Goal: Information Seeking & Learning: Learn about a topic

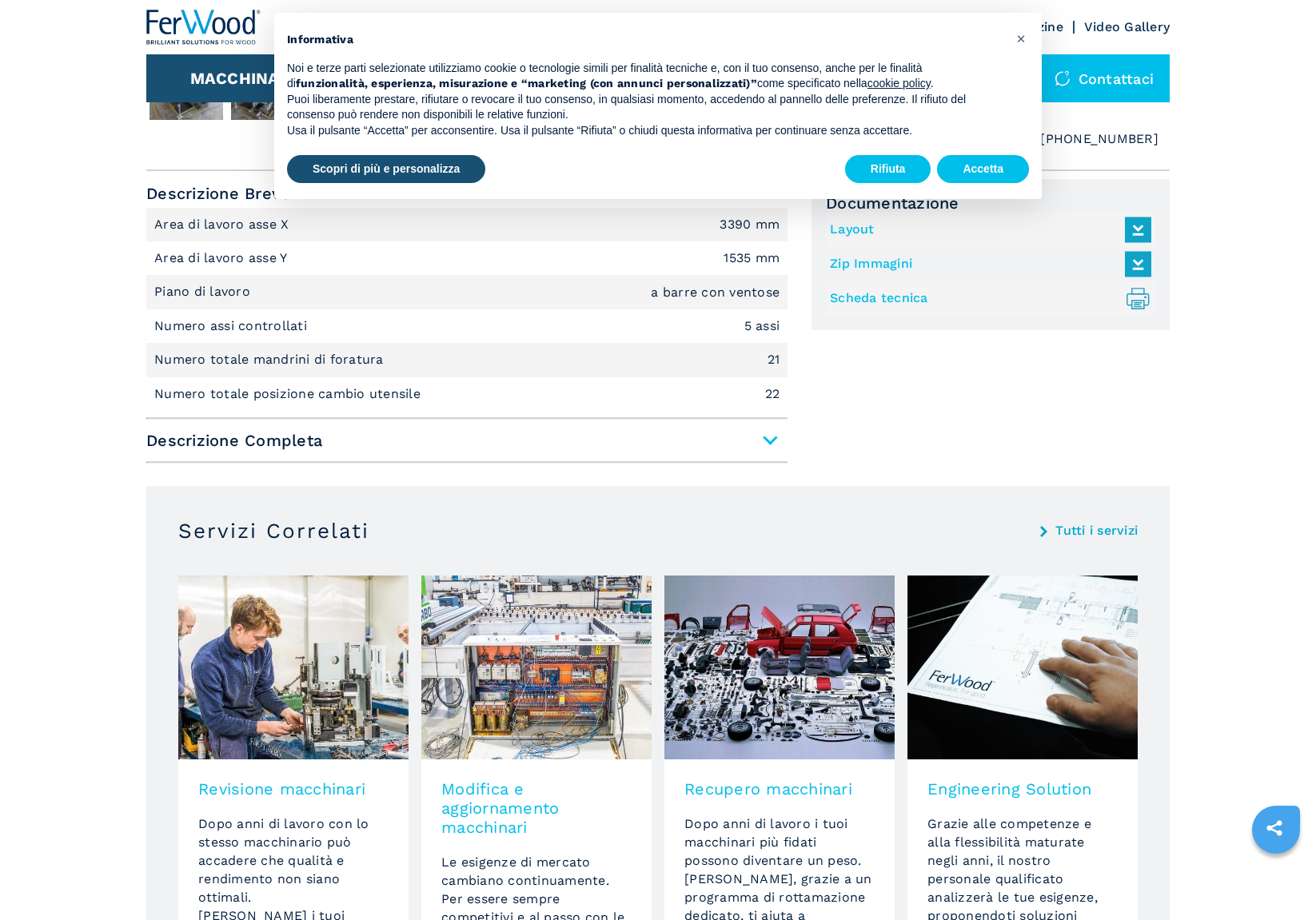
scroll to position [974, 0]
click at [775, 441] on span "Descrizione Completa" at bounding box center [467, 442] width 641 height 29
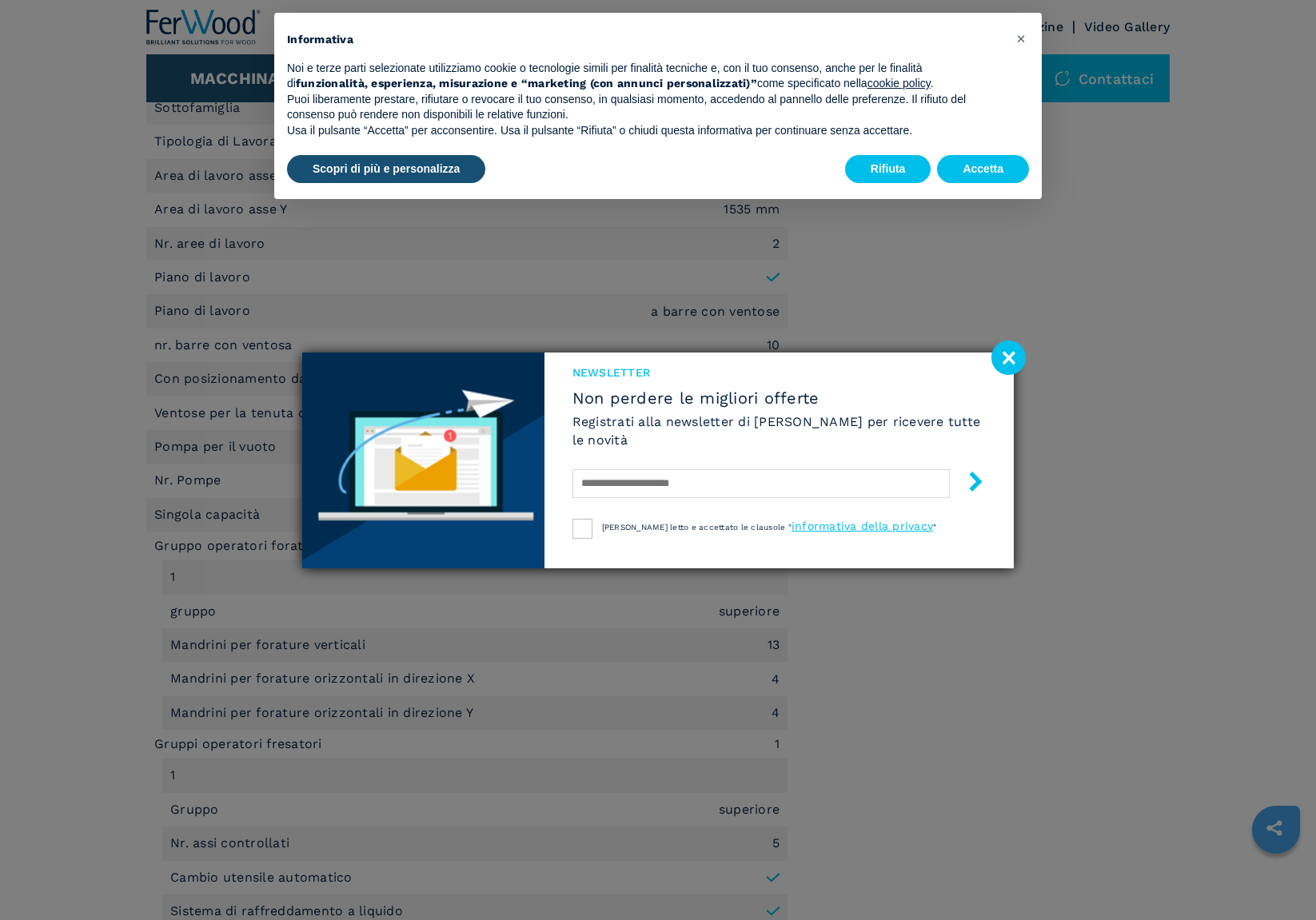
scroll to position [1447, 0]
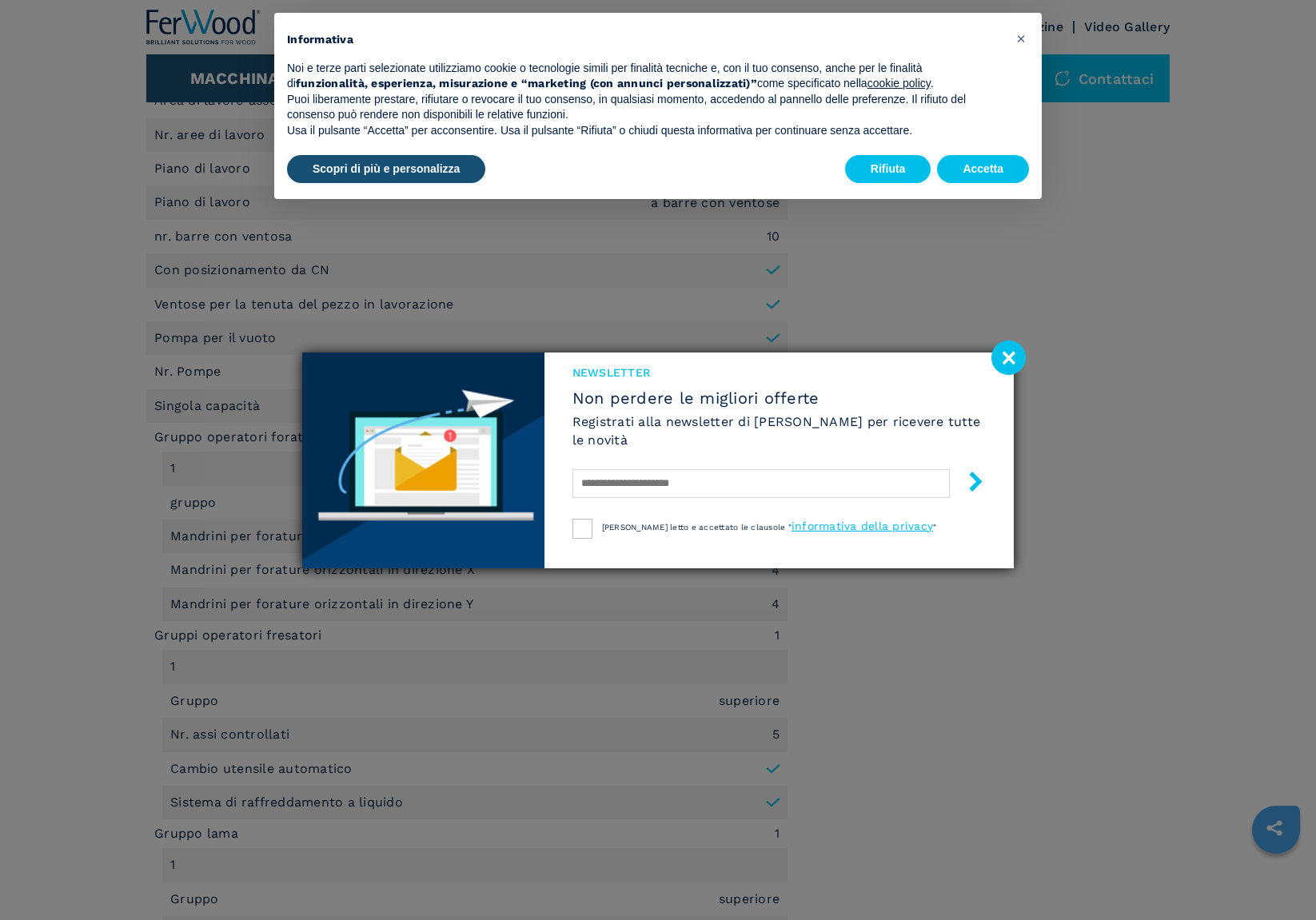
drag, startPoint x: 1008, startPoint y: 354, endPoint x: 1004, endPoint y: 333, distance: 21.4
click at [1008, 354] on image at bounding box center [1009, 358] width 35 height 35
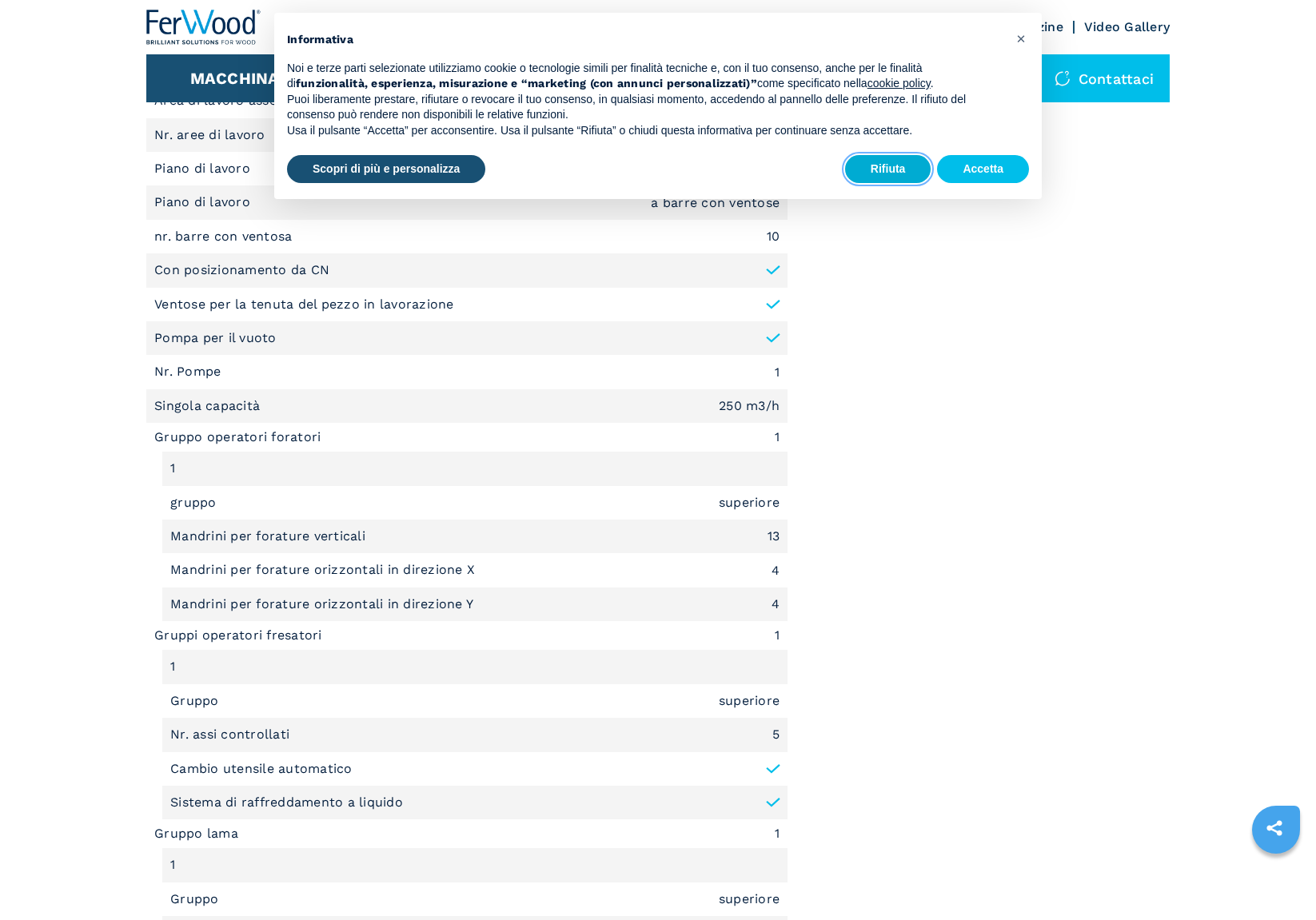
drag, startPoint x: 901, startPoint y: 175, endPoint x: 895, endPoint y: 206, distance: 31.6
click at [900, 175] on button "Rifiuta" at bounding box center [889, 169] width 87 height 29
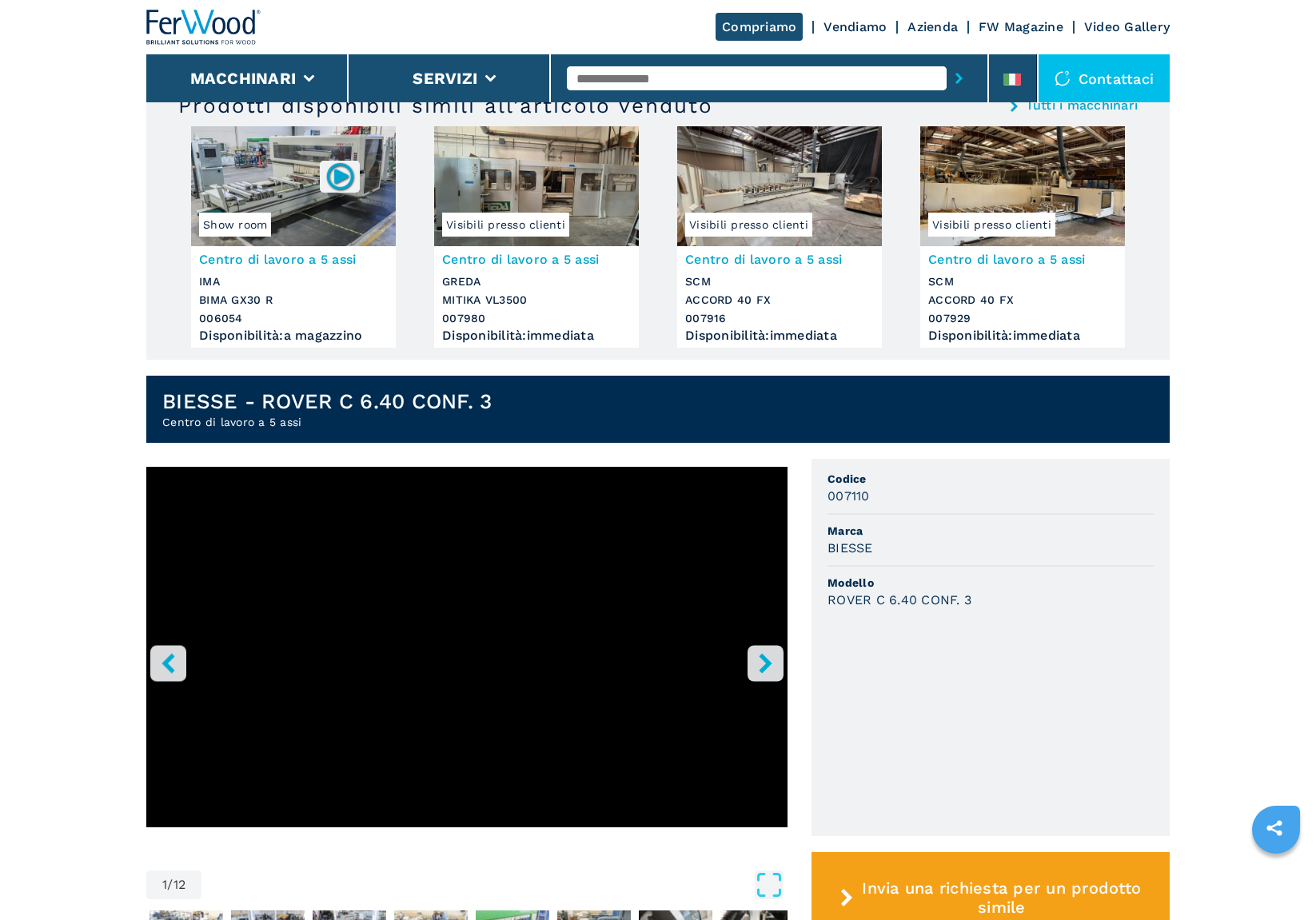
scroll to position [364, 0]
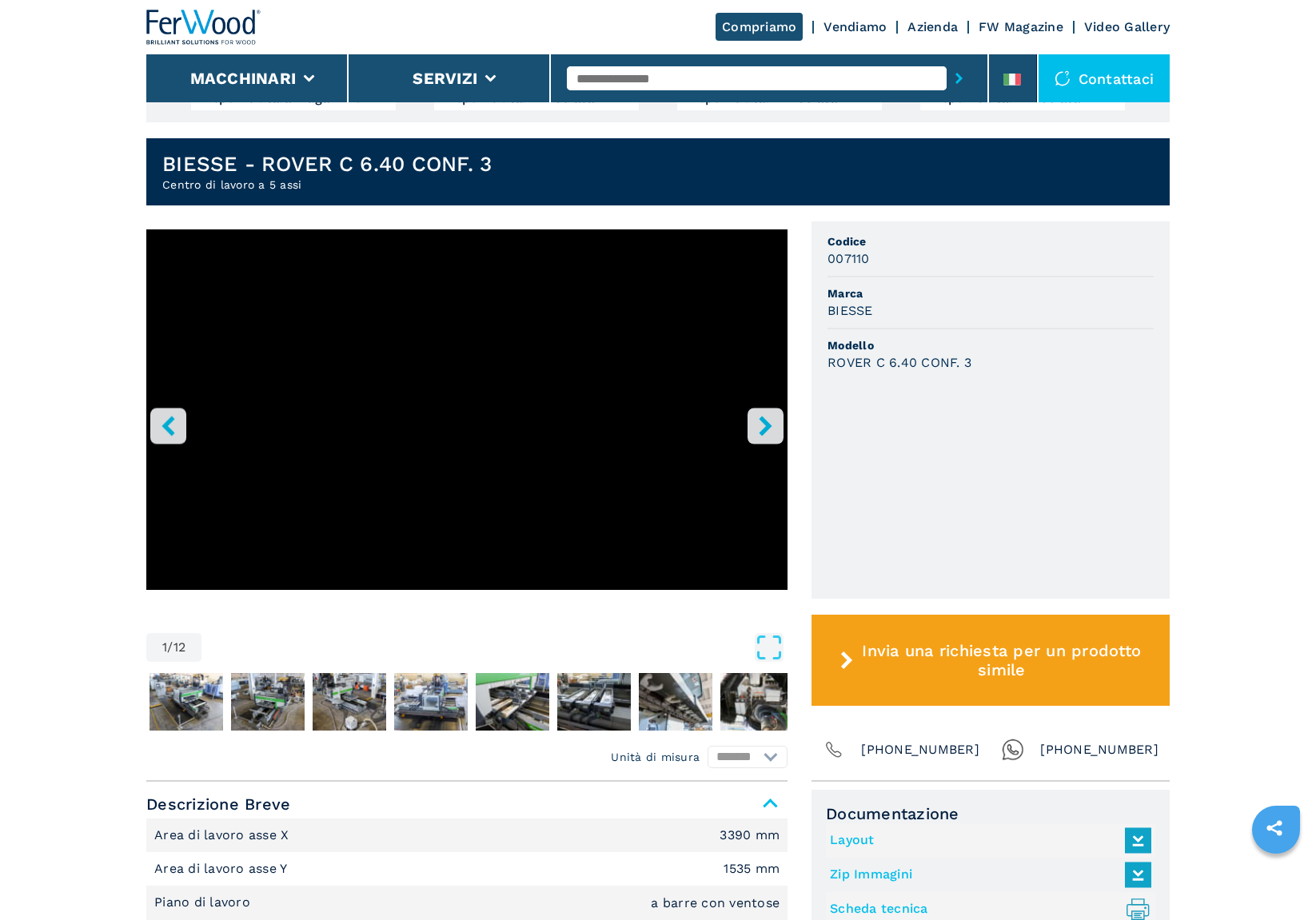
click at [767, 432] on icon "right-button" at bounding box center [765, 425] width 20 height 20
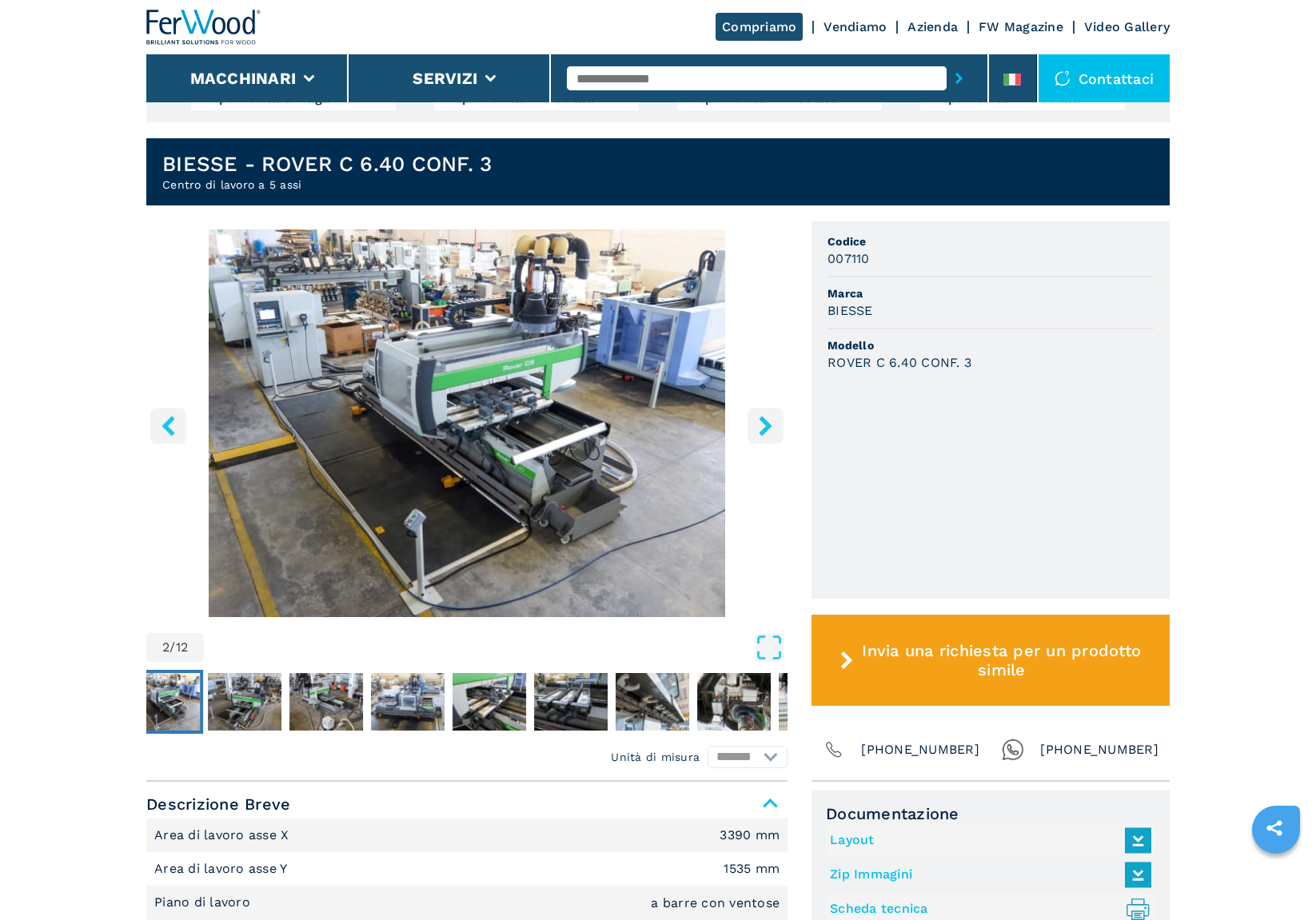
click at [767, 432] on icon "right-button" at bounding box center [765, 425] width 20 height 20
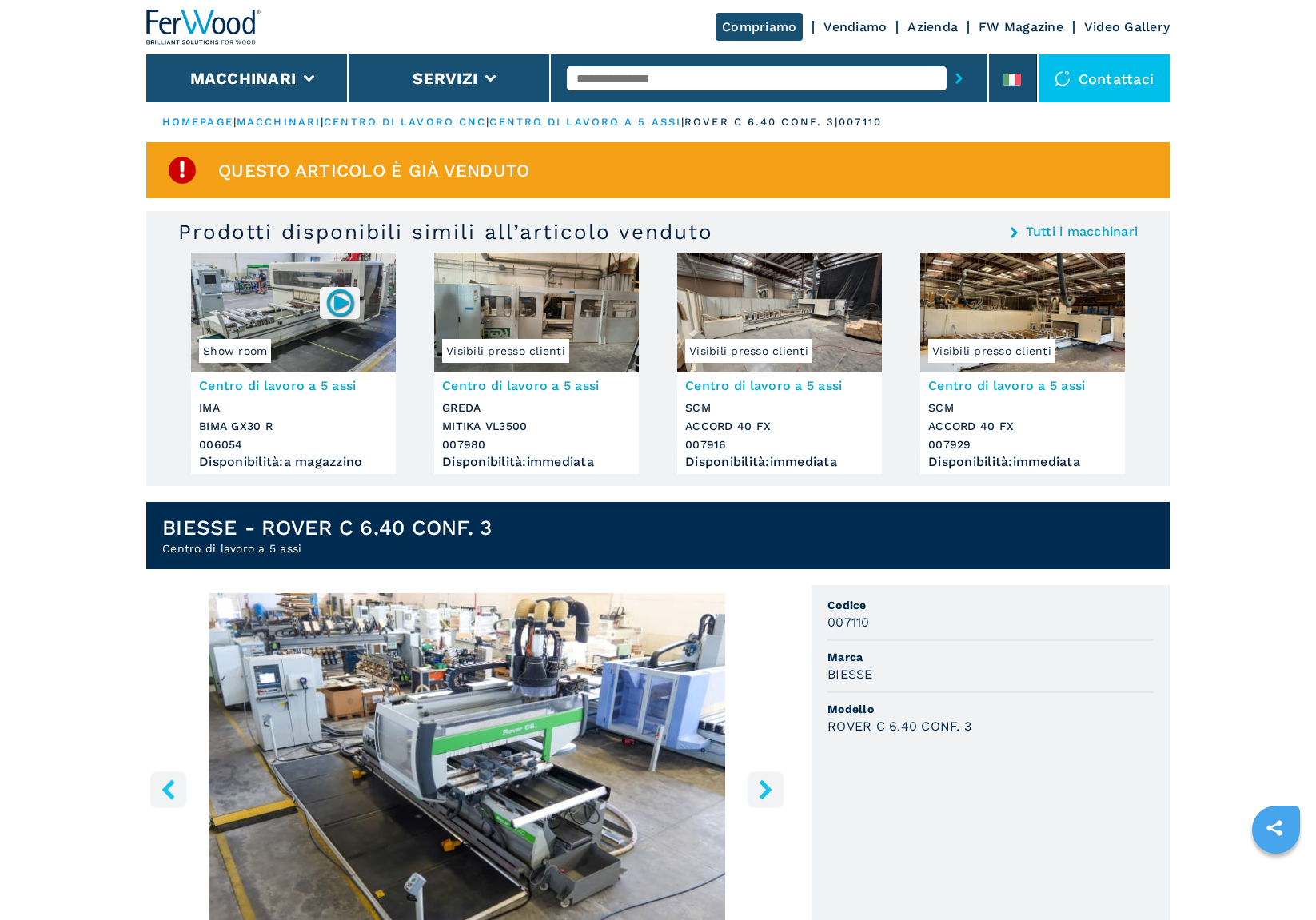
scroll to position [1, 0]
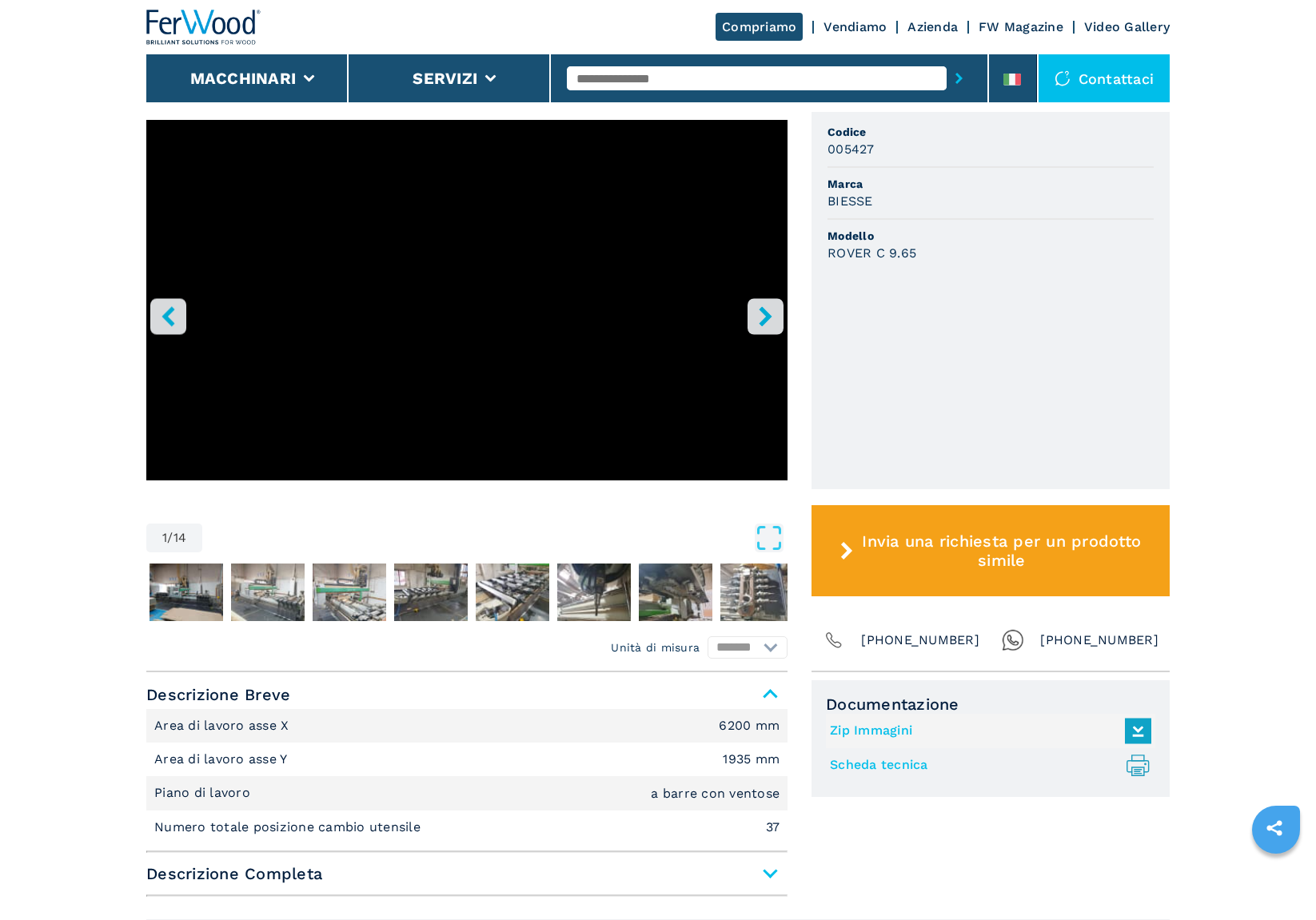
scroll to position [471, 0]
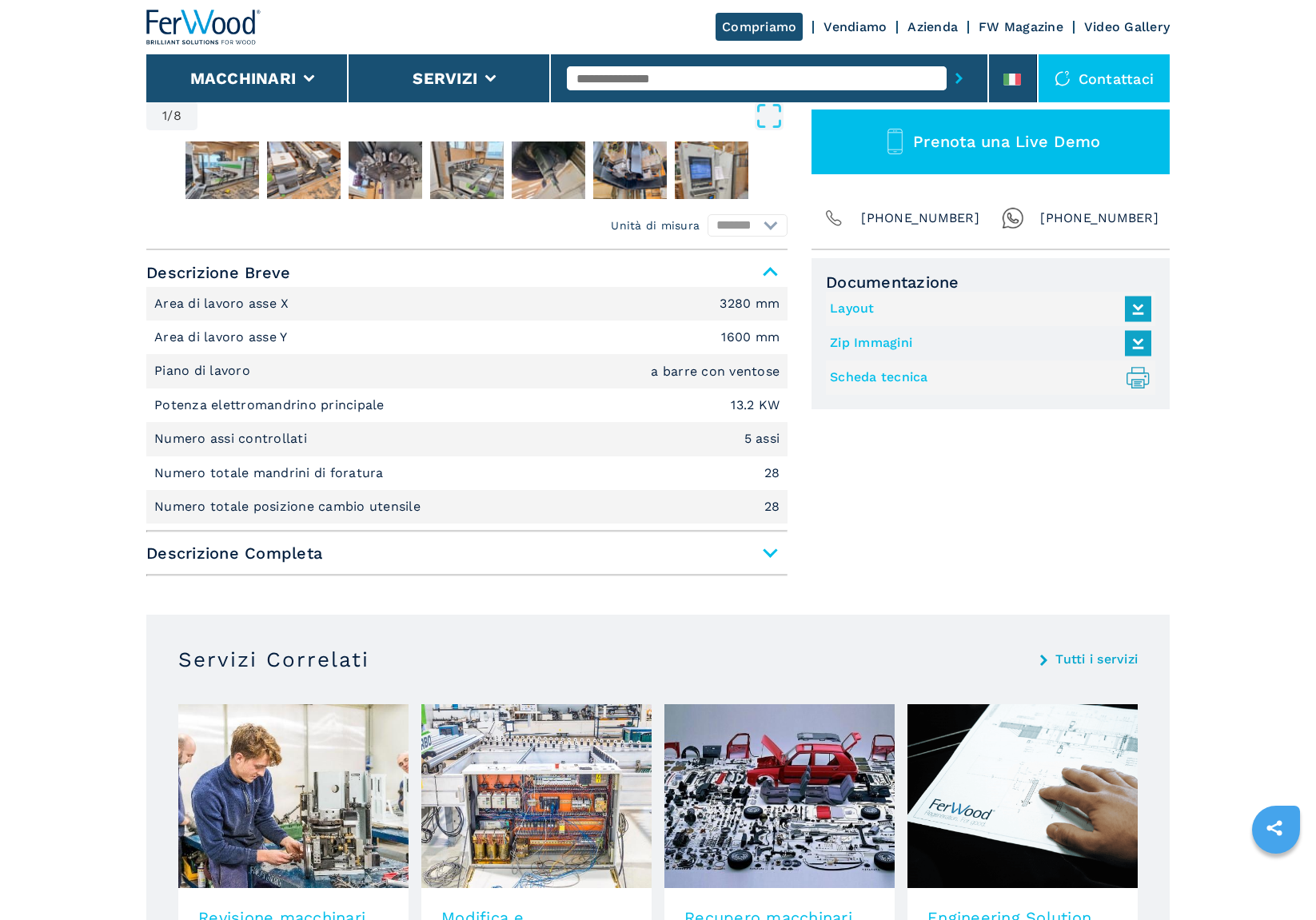
scroll to position [588, 0]
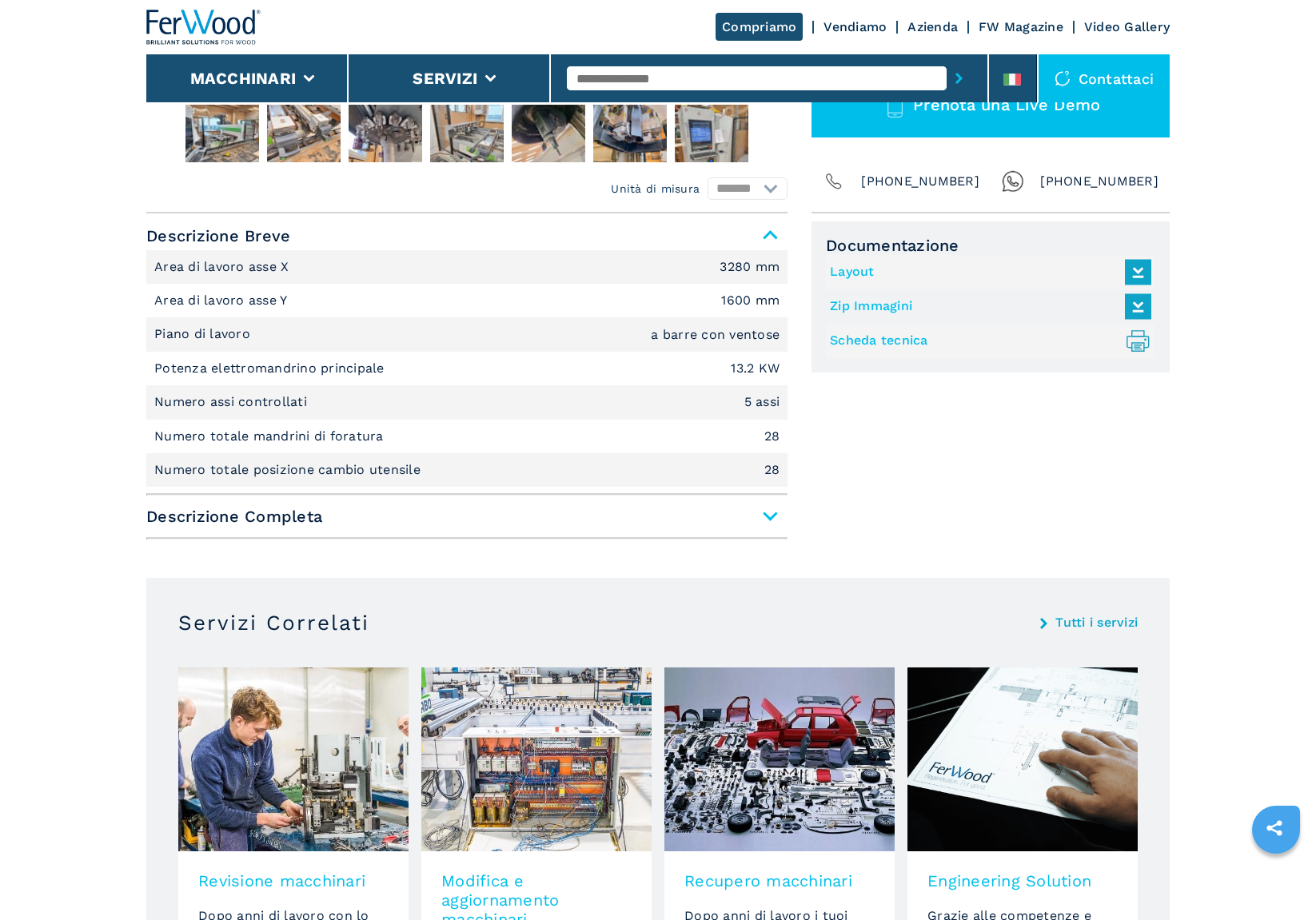
click at [768, 514] on span "Descrizione Completa" at bounding box center [467, 517] width 641 height 29
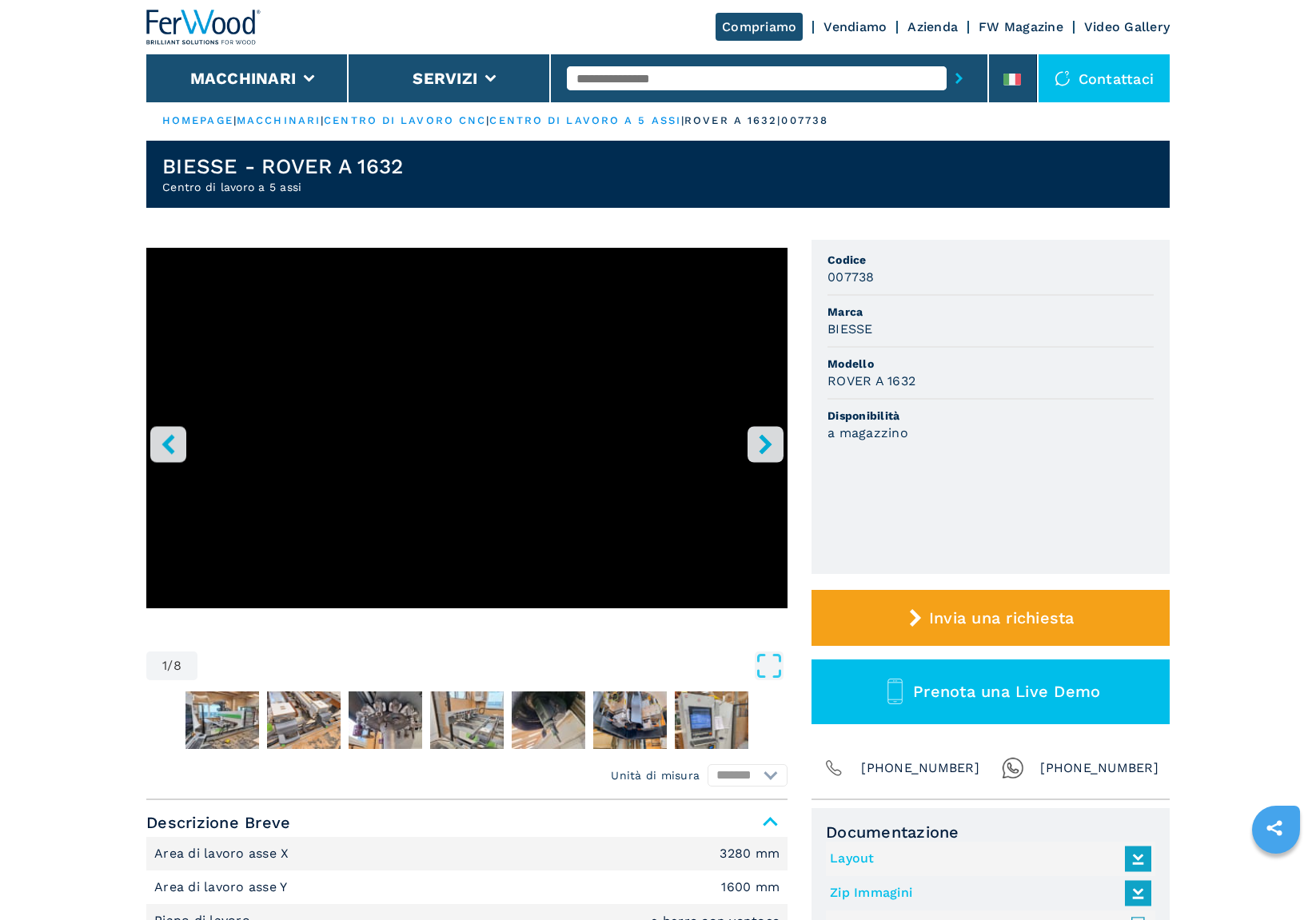
scroll to position [0, 0]
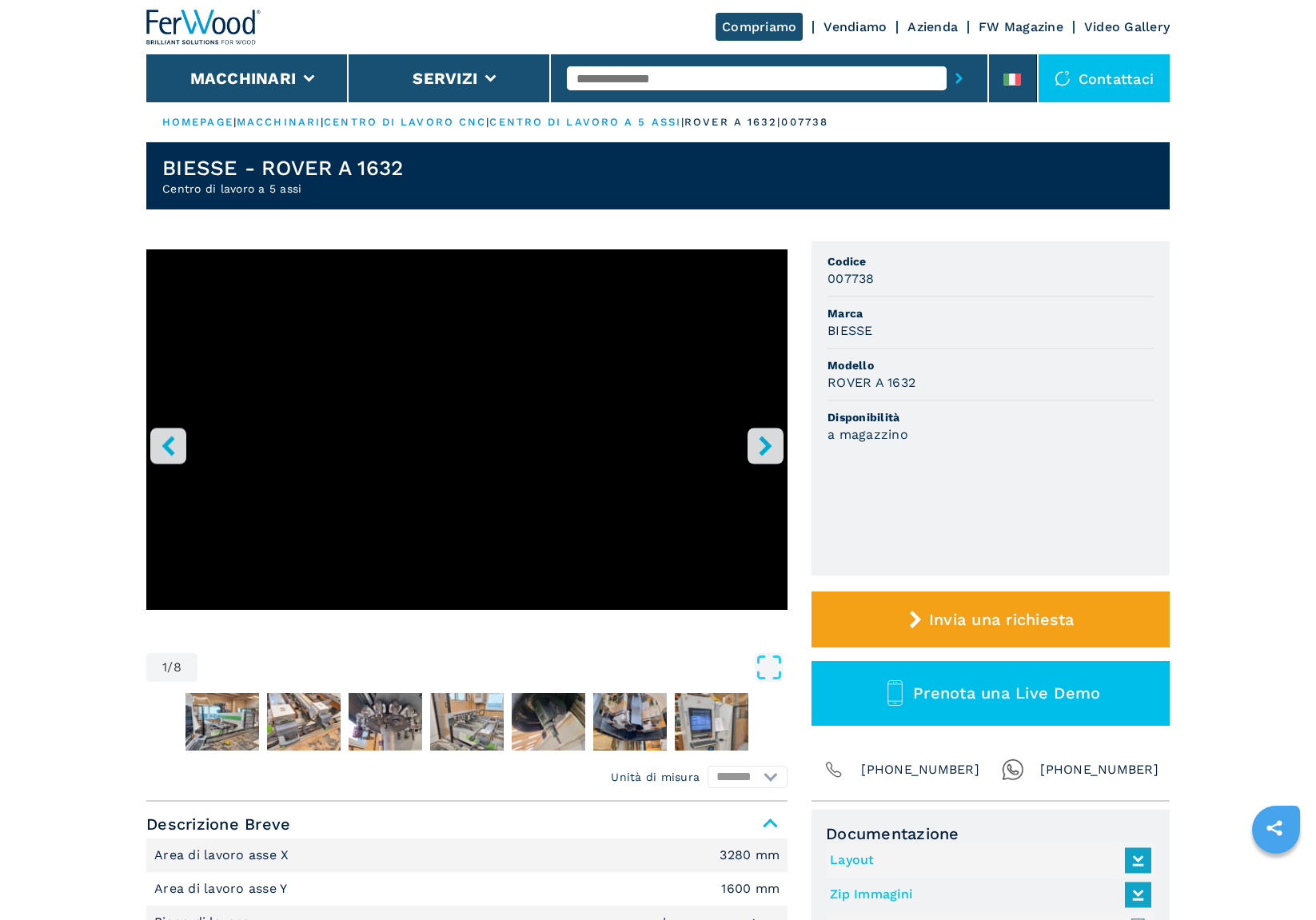
click at [219, 179] on h1 "BIESSE - ROVER A 1632" at bounding box center [283, 167] width 241 height 26
